Goal: Task Accomplishment & Management: Use online tool/utility

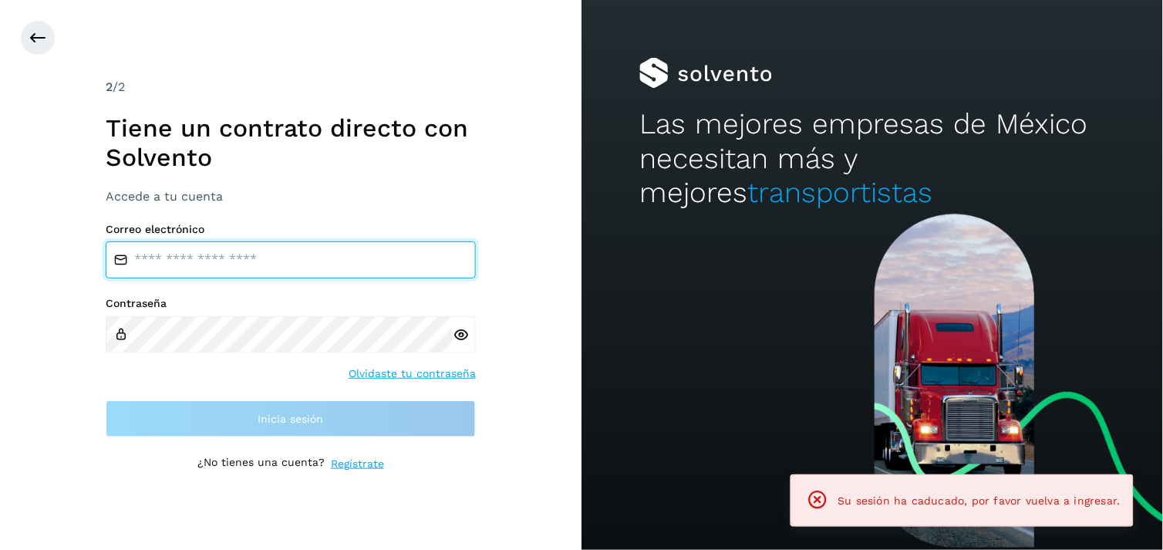
type input "**********"
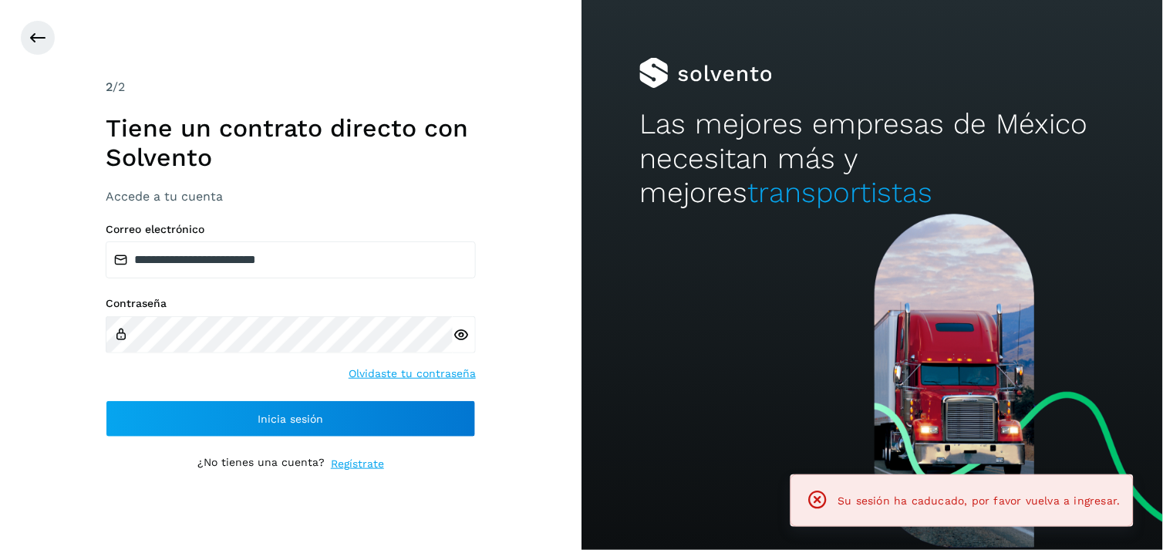
click at [291, 383] on div "**********" at bounding box center [291, 330] width 370 height 215
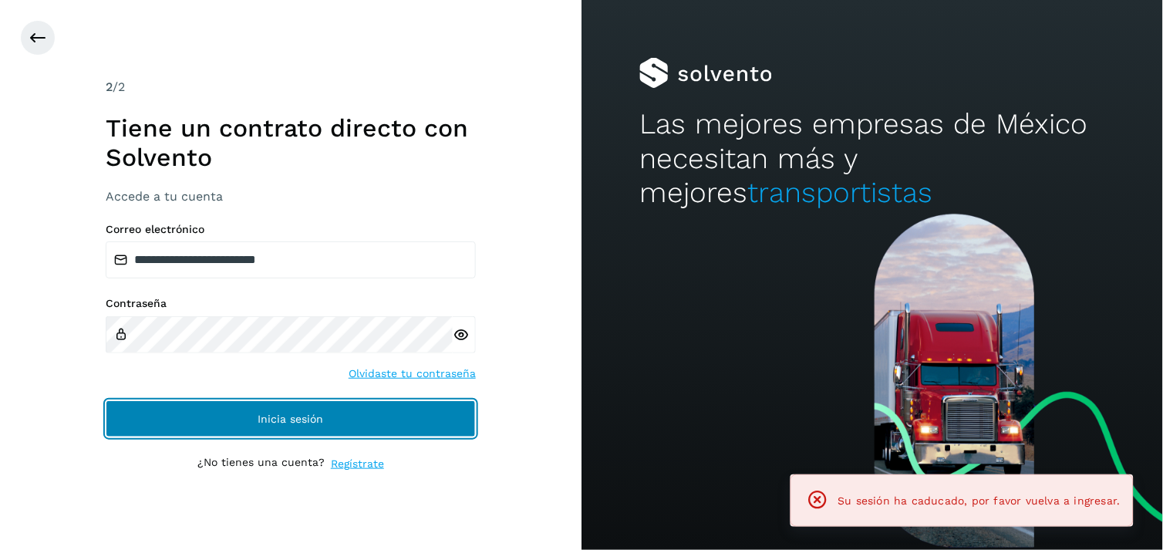
click at [271, 409] on button "Inicia sesión" at bounding box center [291, 418] width 370 height 37
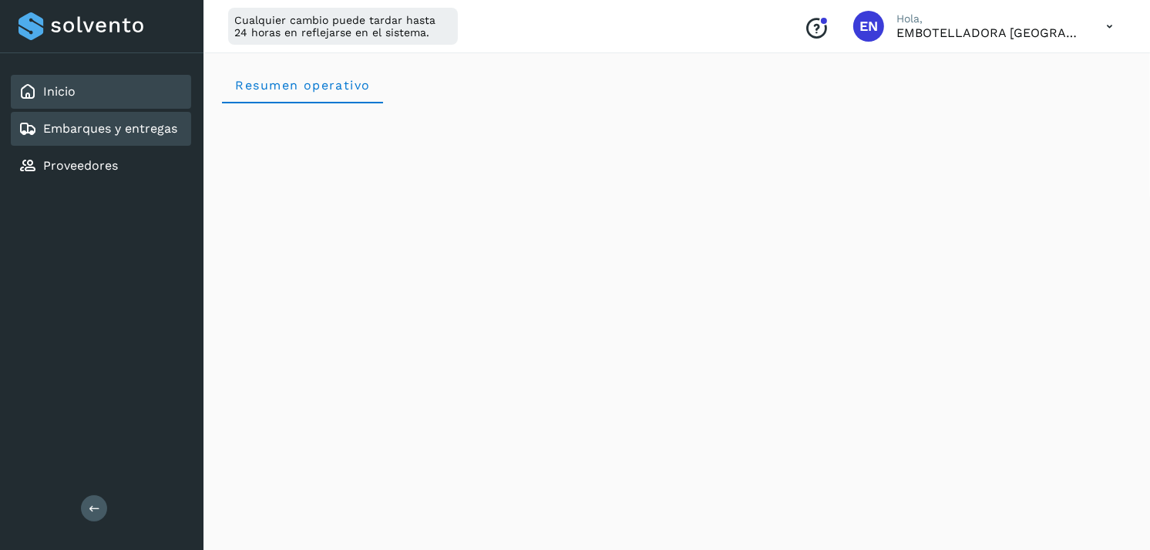
click at [132, 123] on link "Embarques y entregas" at bounding box center [110, 128] width 134 height 15
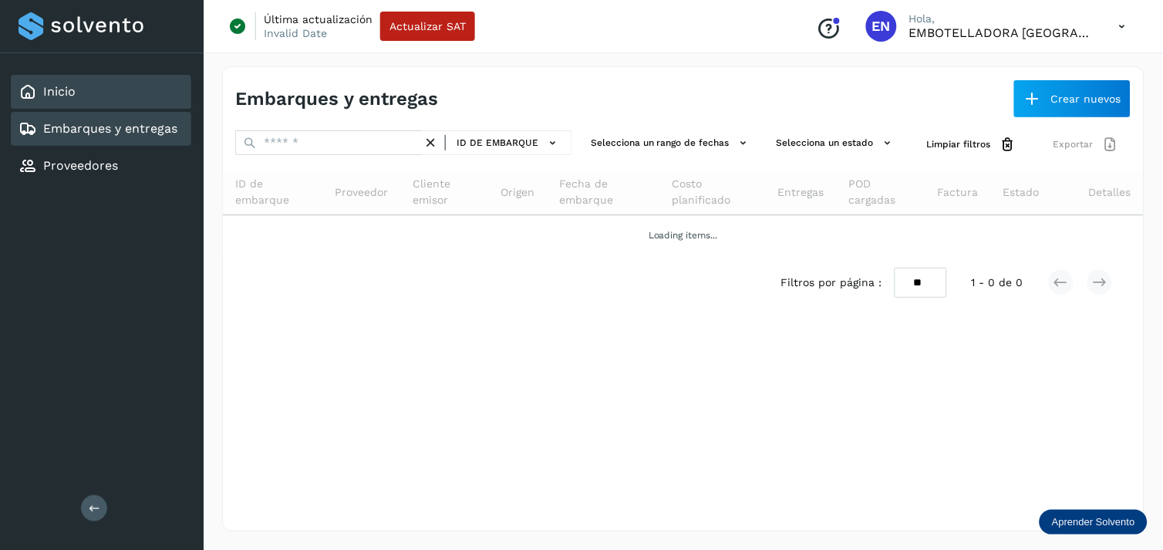
click at [136, 79] on div "Inicio" at bounding box center [101, 92] width 180 height 34
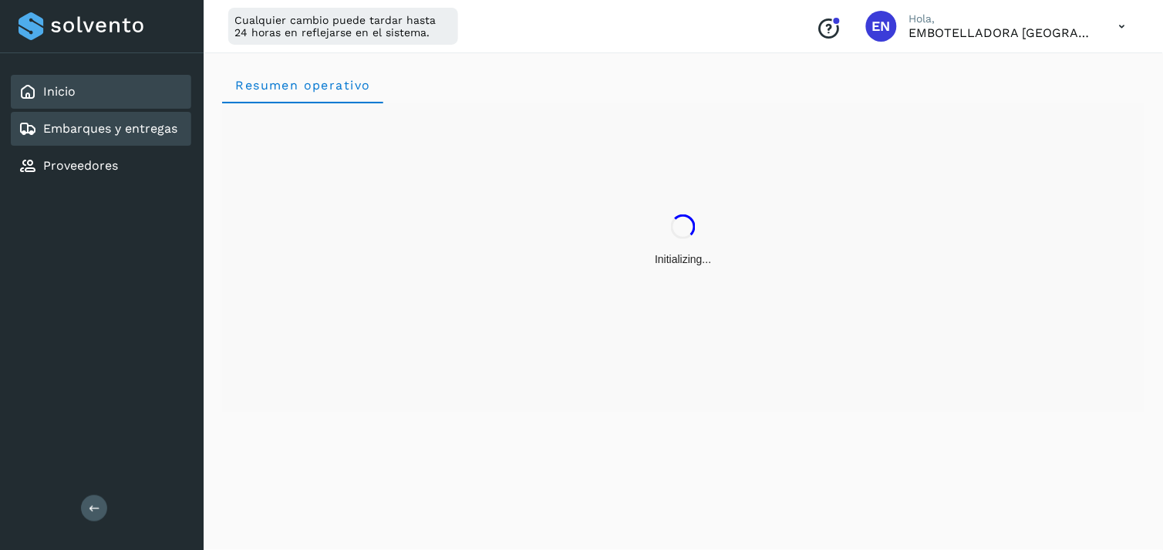
click at [106, 116] on div "Embarques y entregas" at bounding box center [101, 129] width 180 height 34
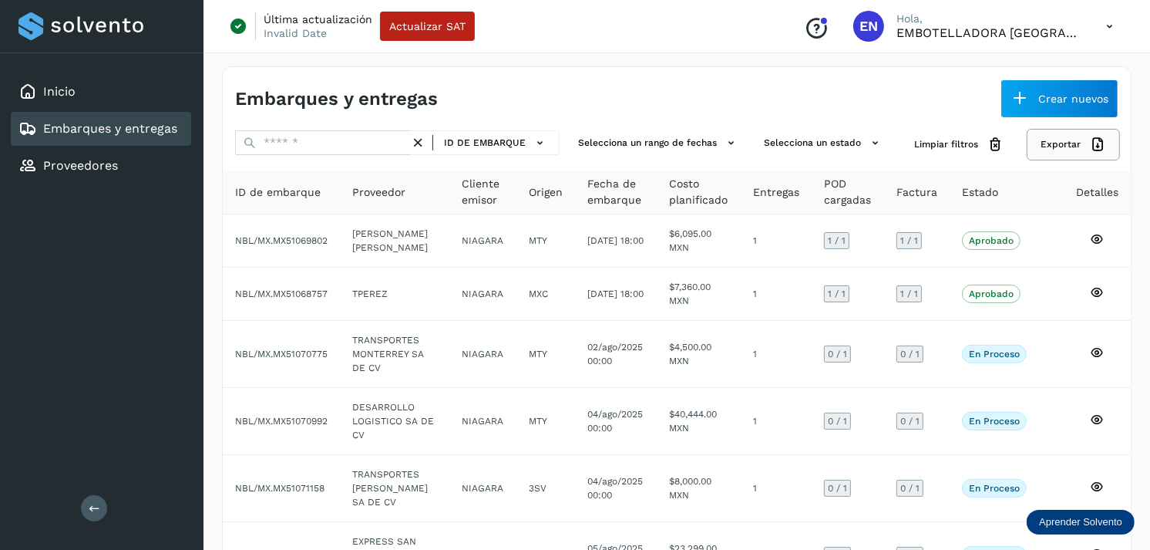
click at [1093, 136] on icon at bounding box center [1098, 144] width 16 height 16
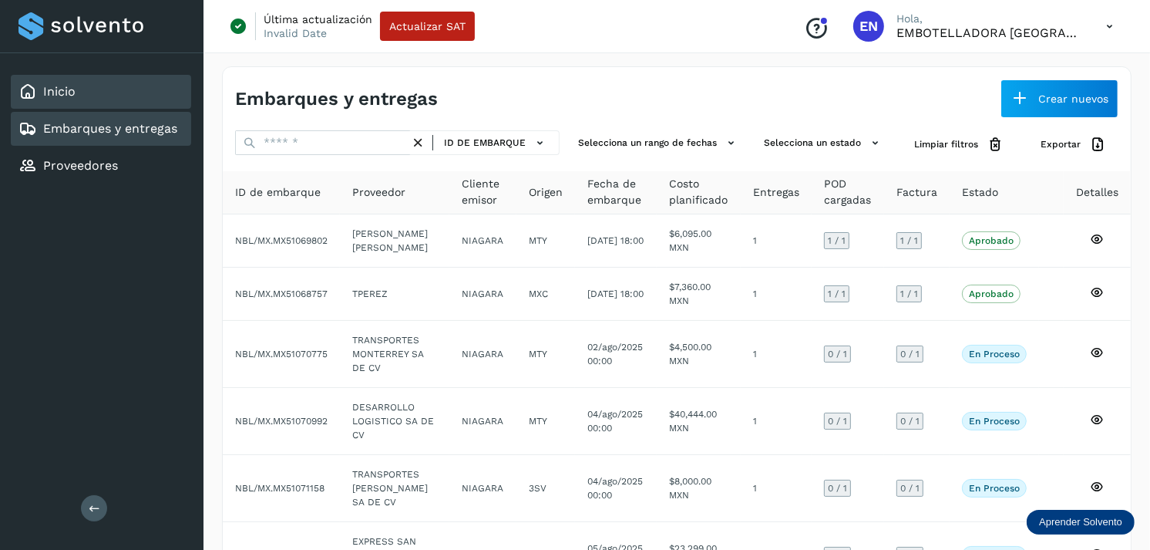
click at [118, 94] on div "Inicio" at bounding box center [101, 92] width 180 height 34
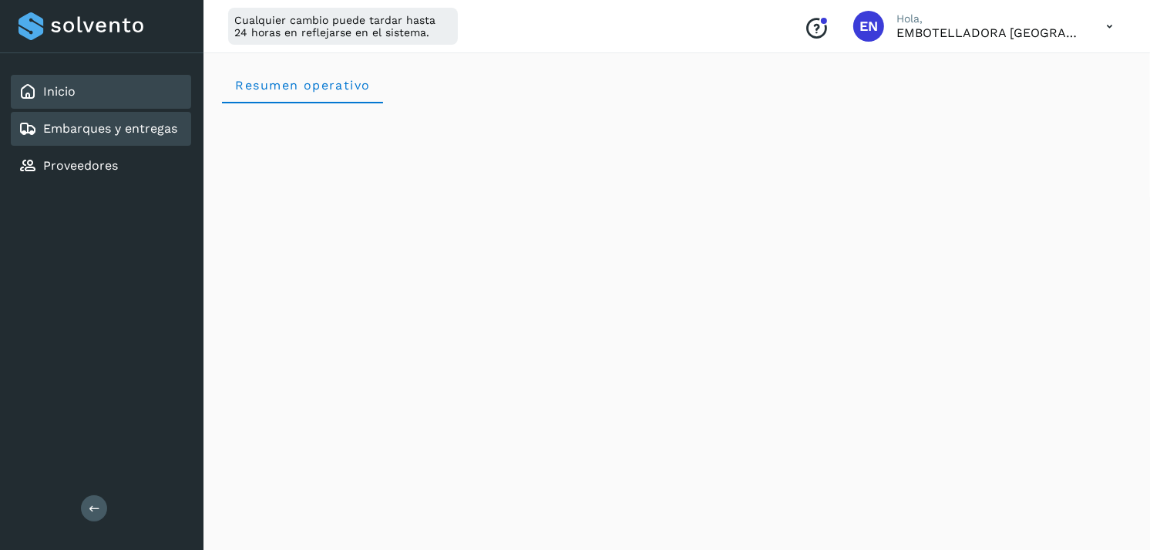
click at [105, 116] on div "Embarques y entregas" at bounding box center [101, 129] width 180 height 34
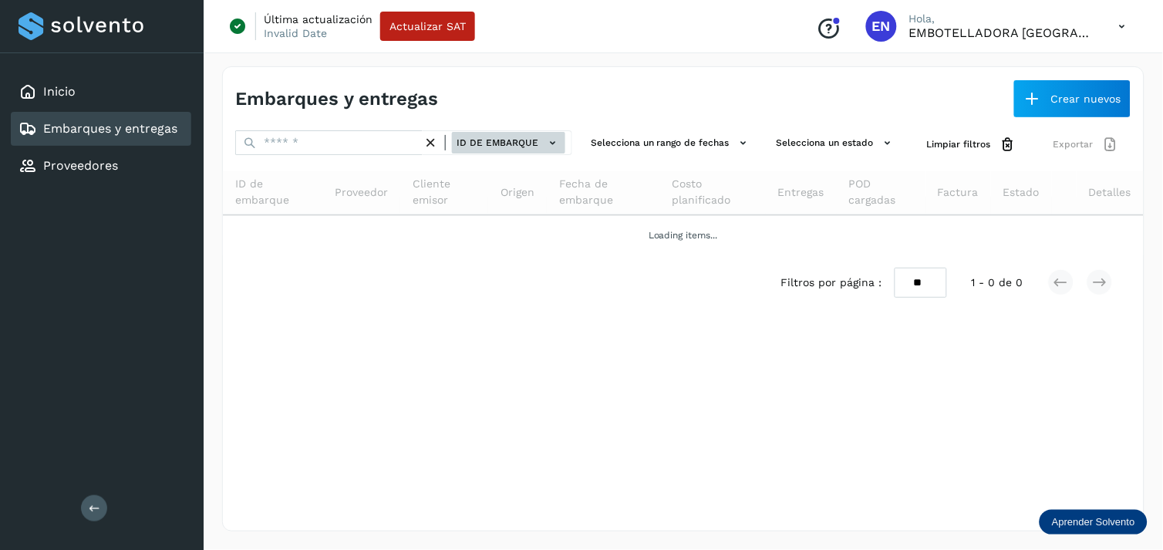
click at [510, 139] on span "ID de embarque" at bounding box center [497, 143] width 82 height 14
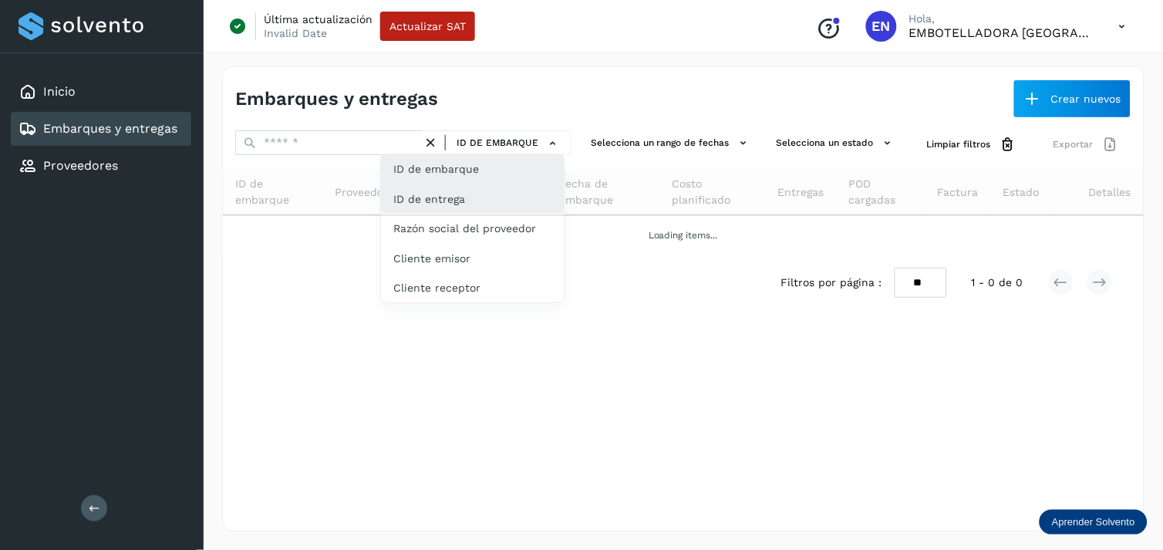
click at [473, 244] on div "ID de entrega" at bounding box center [473, 258] width 184 height 29
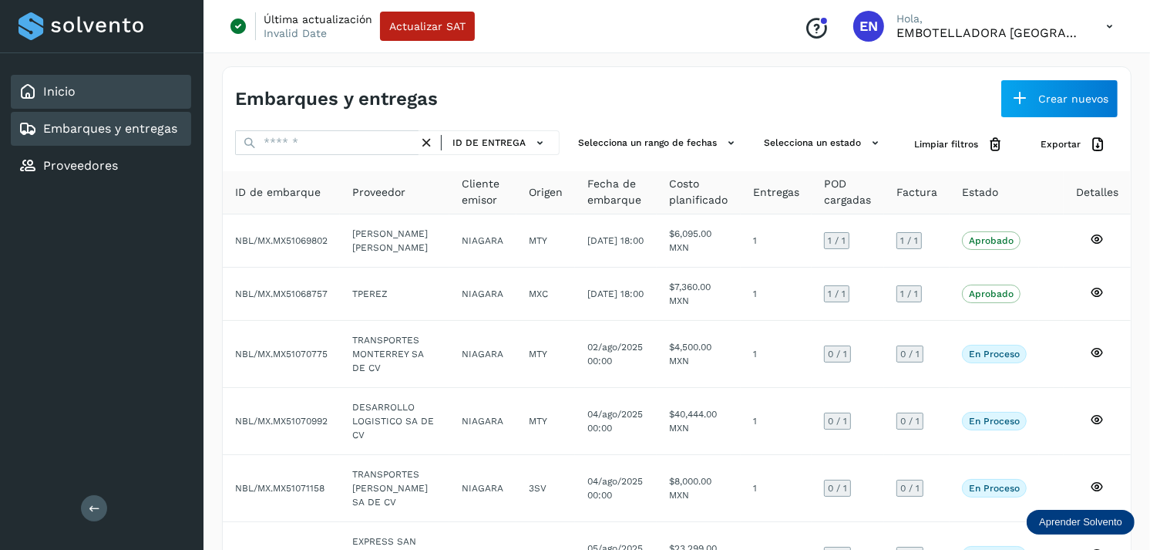
click at [118, 105] on div "Inicio" at bounding box center [101, 92] width 180 height 34
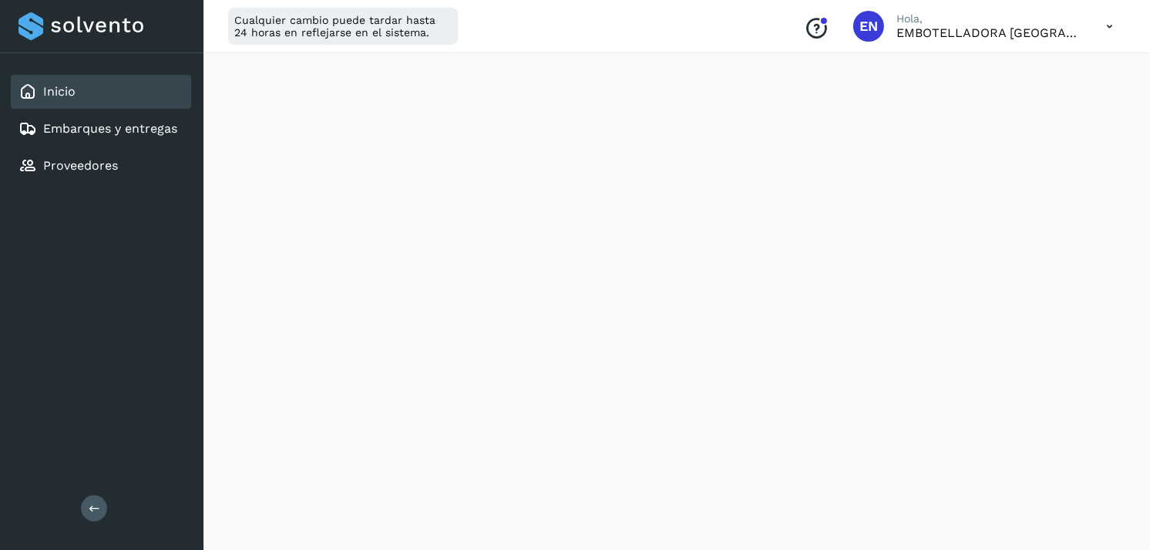
scroll to position [1807, 0]
drag, startPoint x: 1137, startPoint y: 289, endPoint x: 1166, endPoint y: 359, distance: 75.3
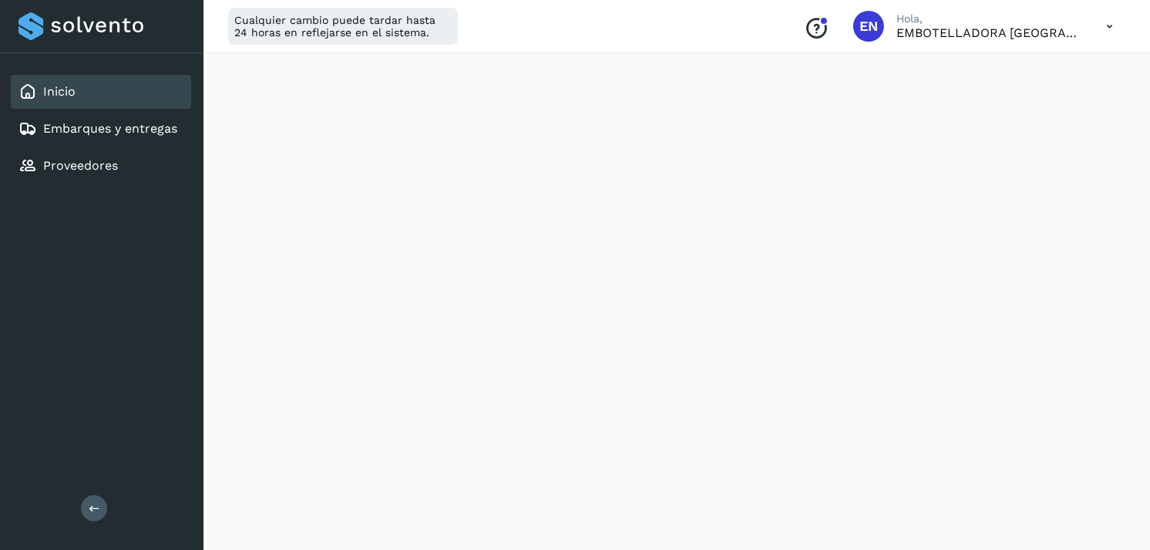
scroll to position [1640, 0]
